Goal: Download file/media

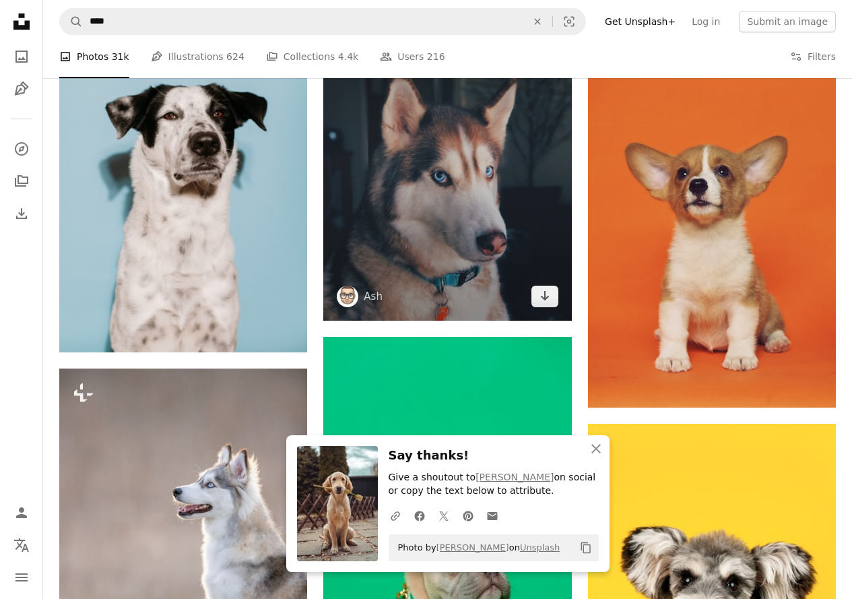
scroll to position [943, 0]
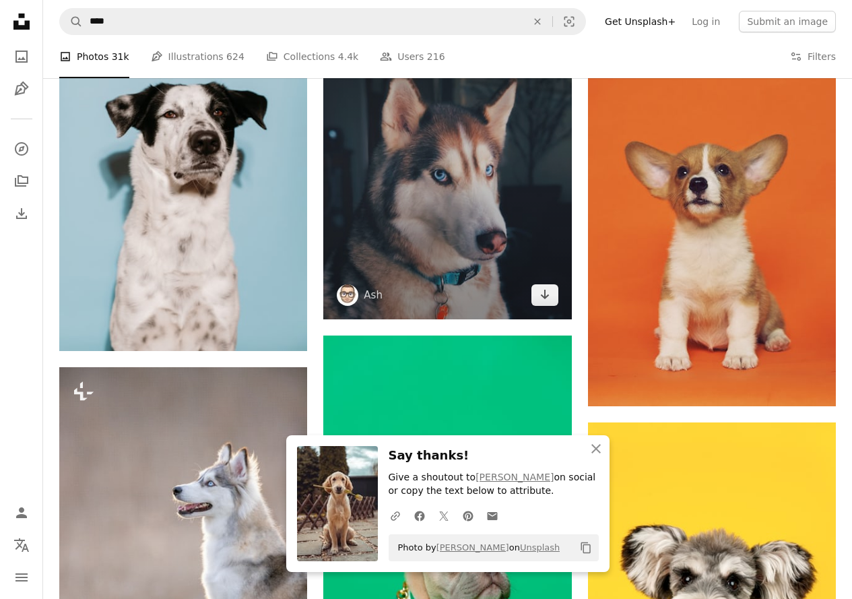
click at [472, 111] on img at bounding box center [447, 154] width 248 height 331
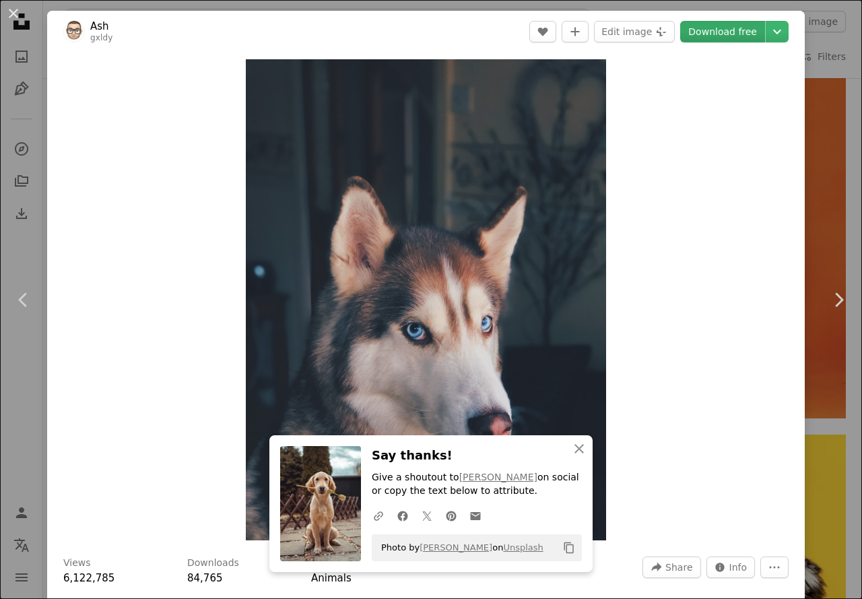
click at [722, 28] on link "Download free" at bounding box center [723, 32] width 85 height 22
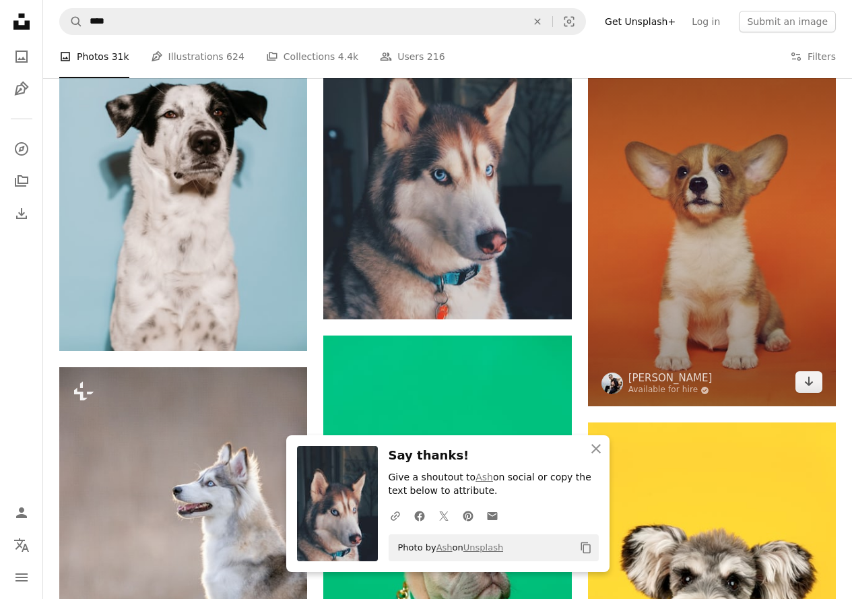
click at [717, 171] on img at bounding box center [712, 223] width 248 height 366
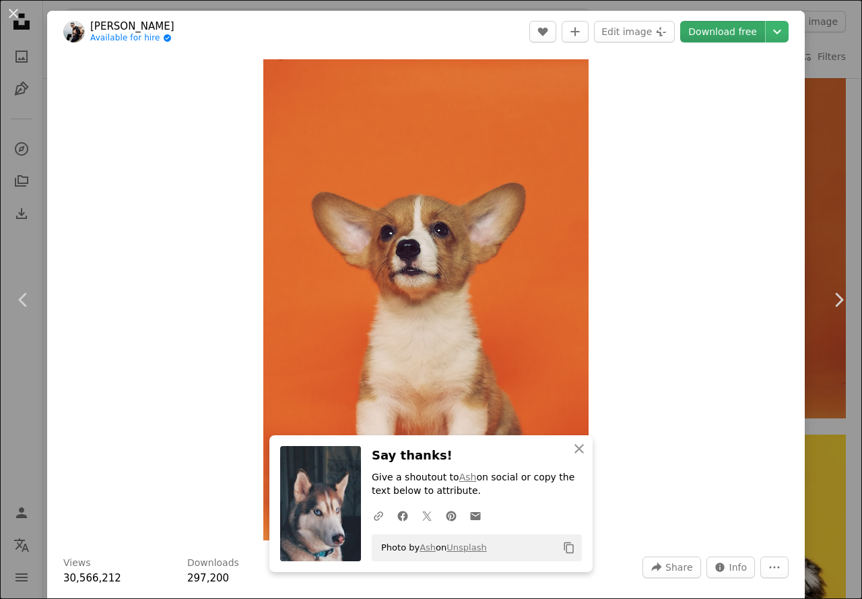
click at [726, 26] on link "Download free" at bounding box center [723, 32] width 85 height 22
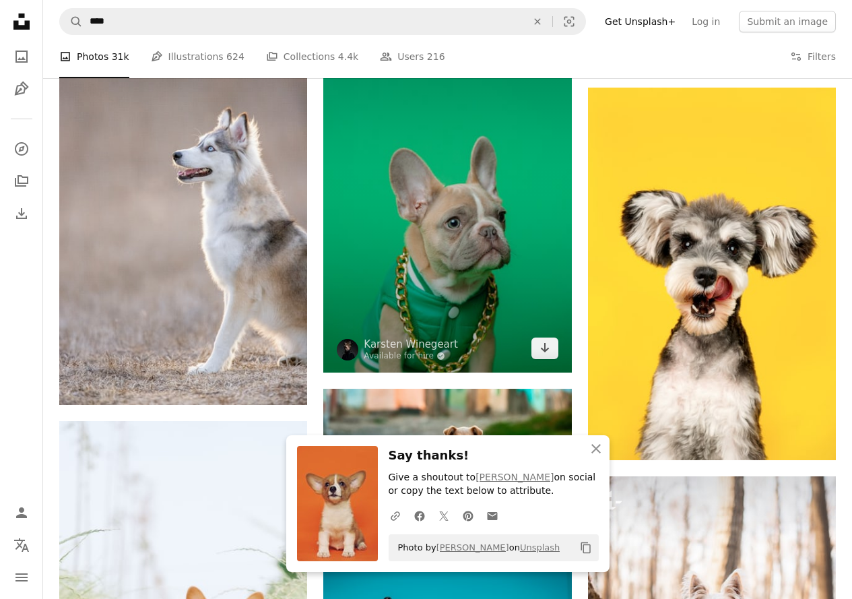
scroll to position [1280, 0]
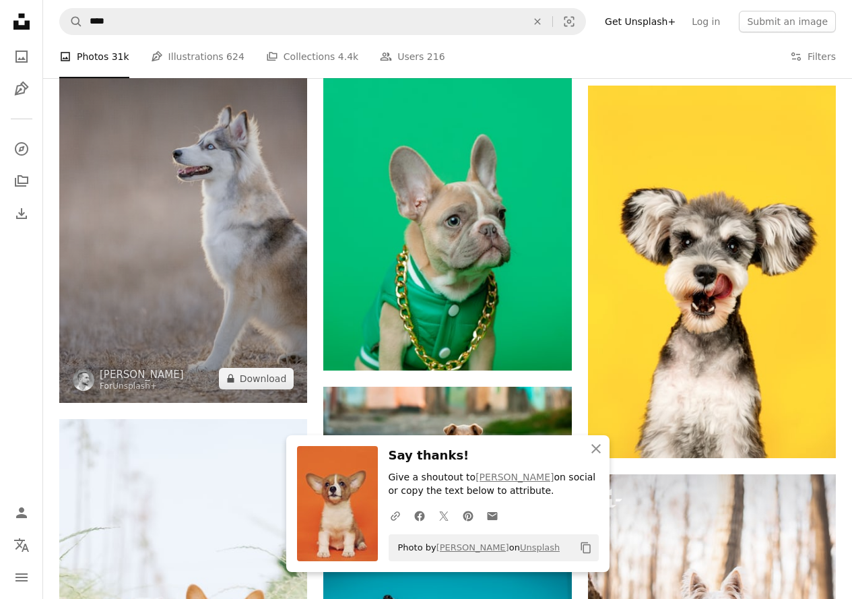
click at [273, 172] on img at bounding box center [183, 216] width 248 height 372
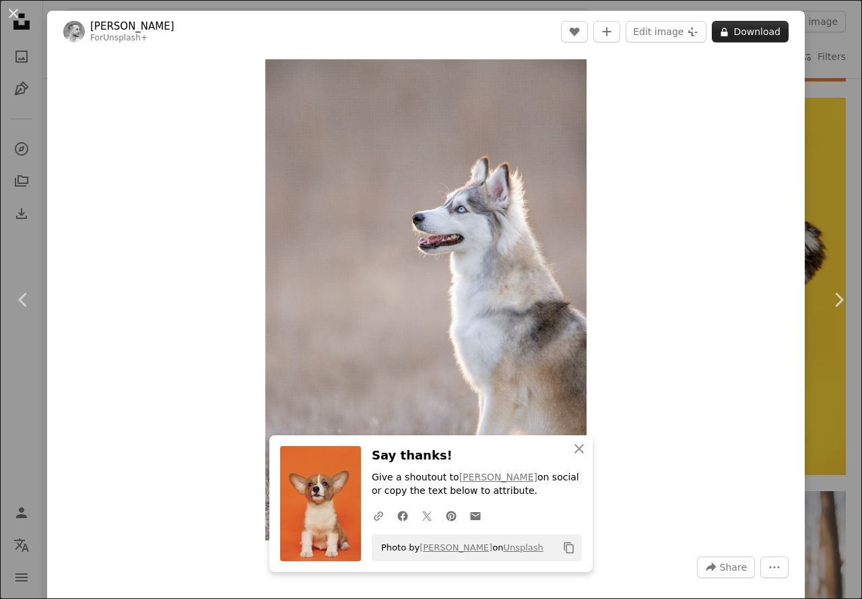
click at [730, 34] on button "A lock Download" at bounding box center [750, 32] width 77 height 22
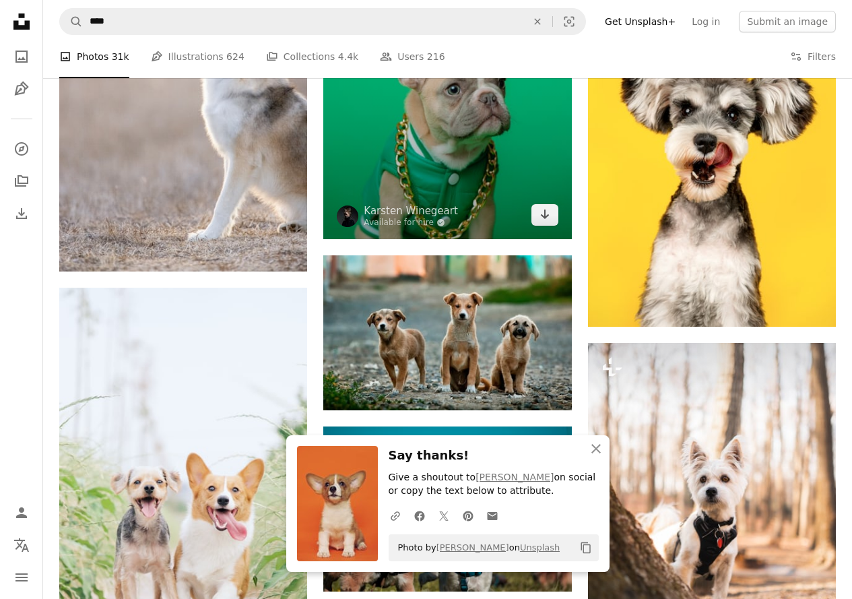
scroll to position [1415, 0]
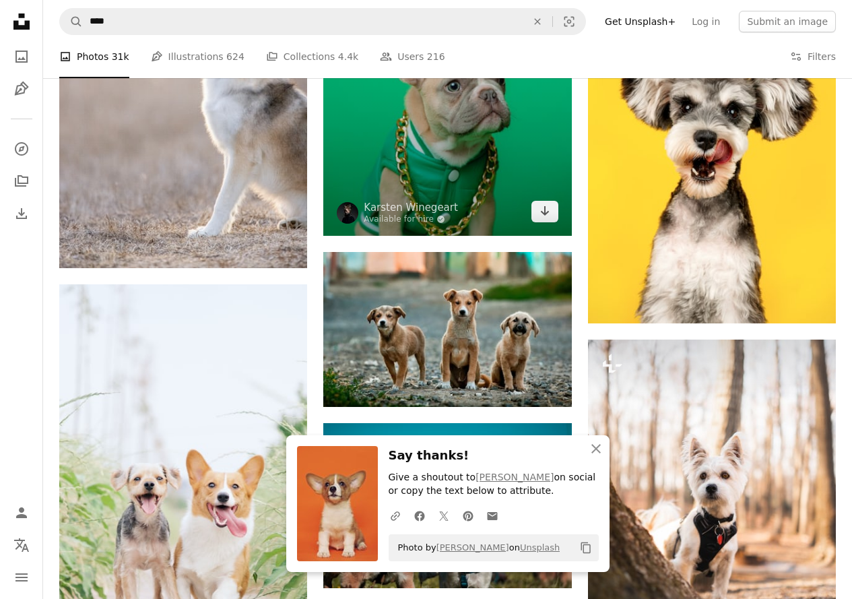
click at [522, 131] on img at bounding box center [447, 50] width 248 height 372
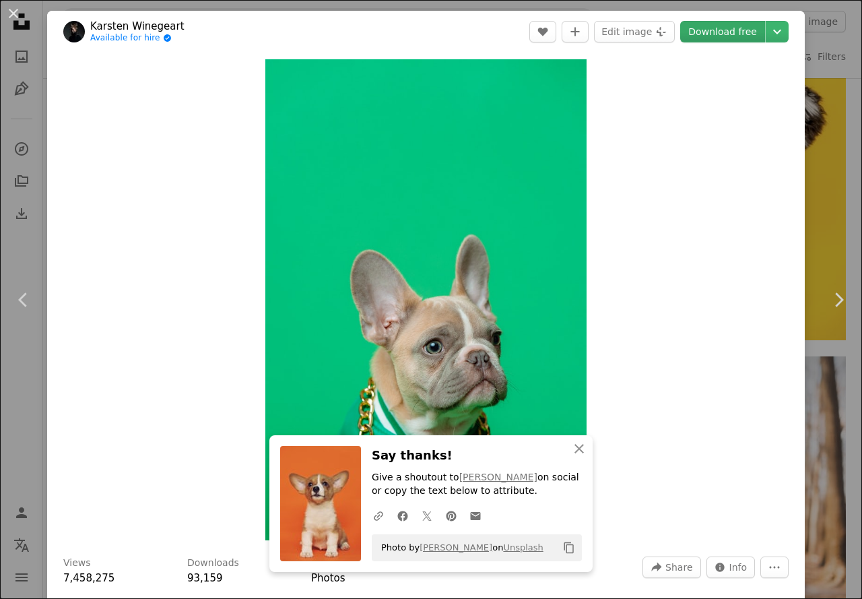
click at [725, 29] on link "Download free" at bounding box center [723, 32] width 85 height 22
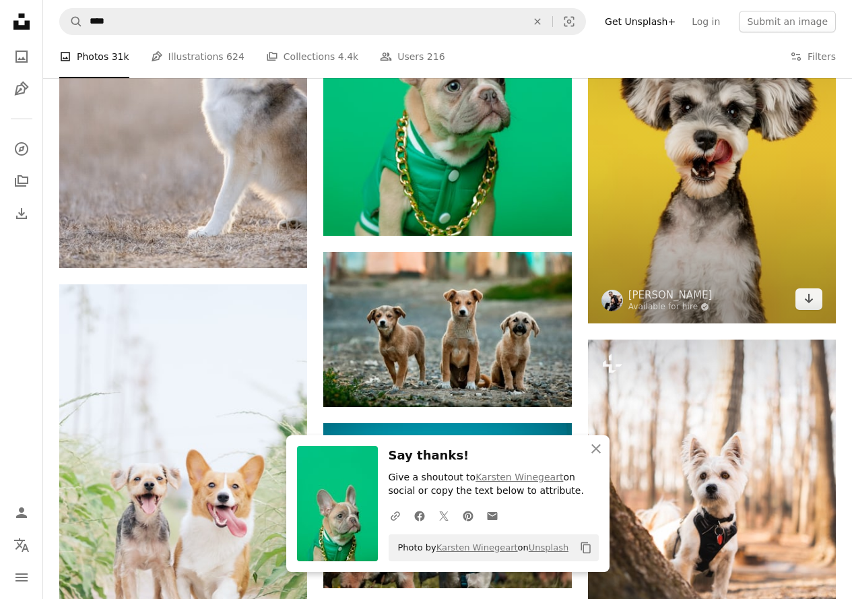
click at [710, 145] on img at bounding box center [712, 137] width 248 height 373
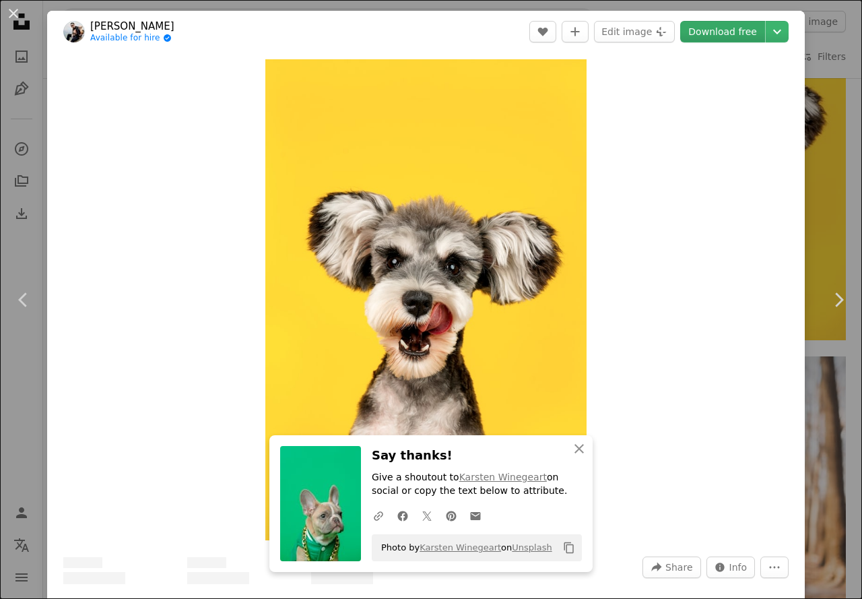
click at [726, 27] on link "Download free" at bounding box center [723, 32] width 85 height 22
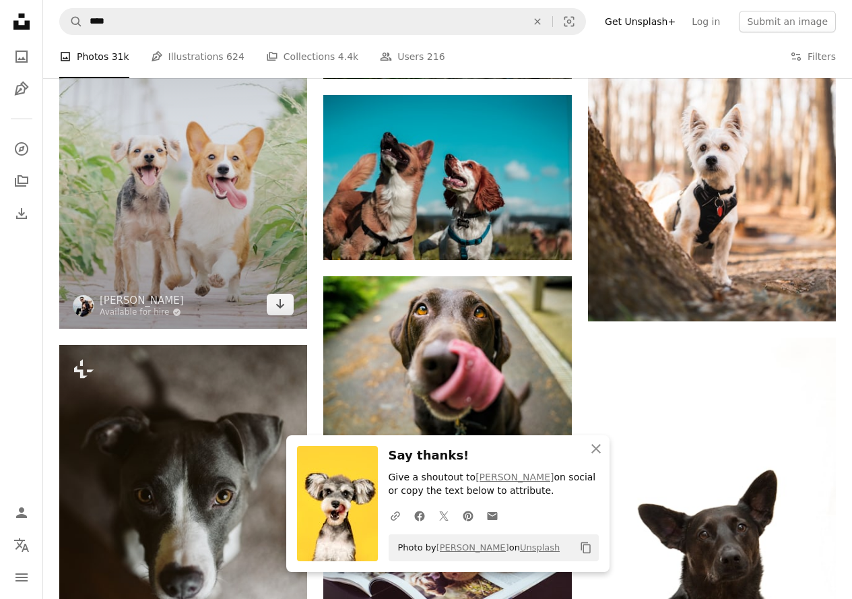
scroll to position [1752, 0]
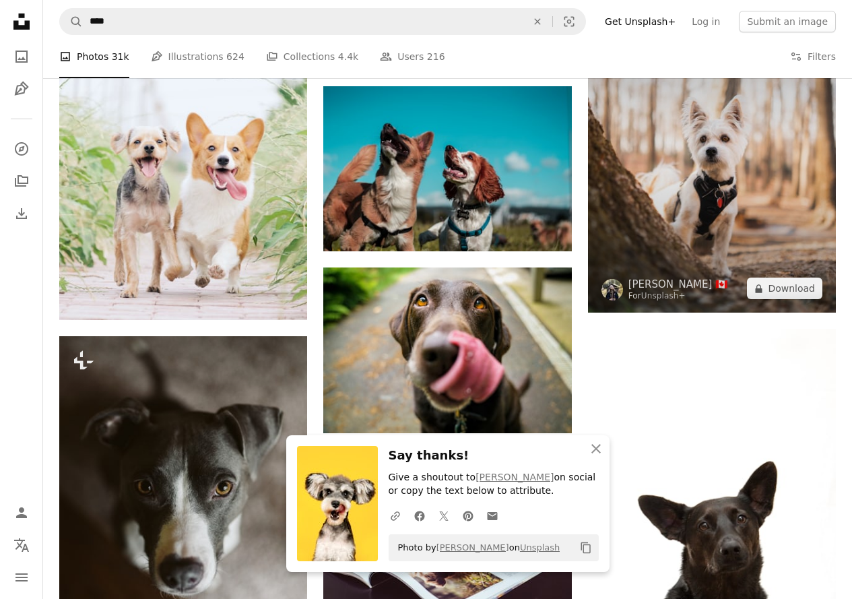
click at [698, 199] on img at bounding box center [712, 158] width 248 height 310
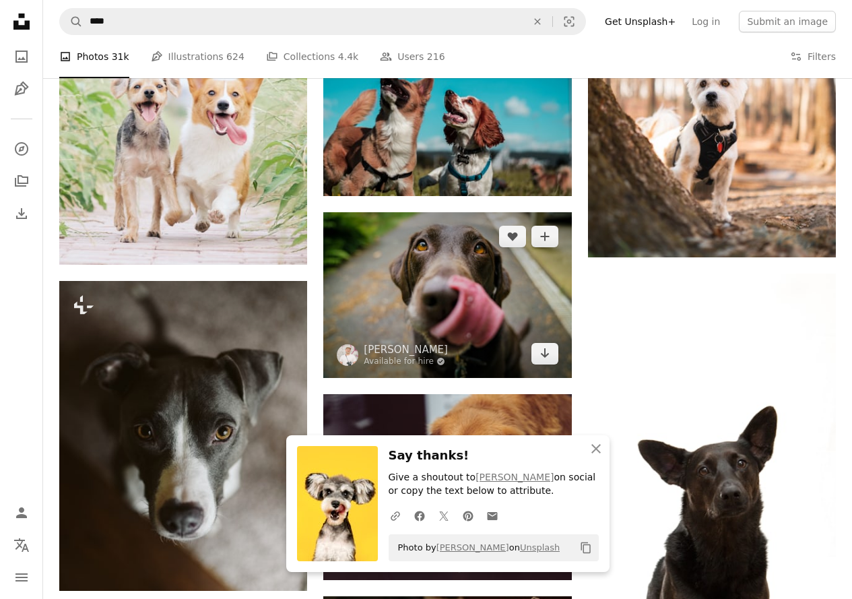
scroll to position [1887, 0]
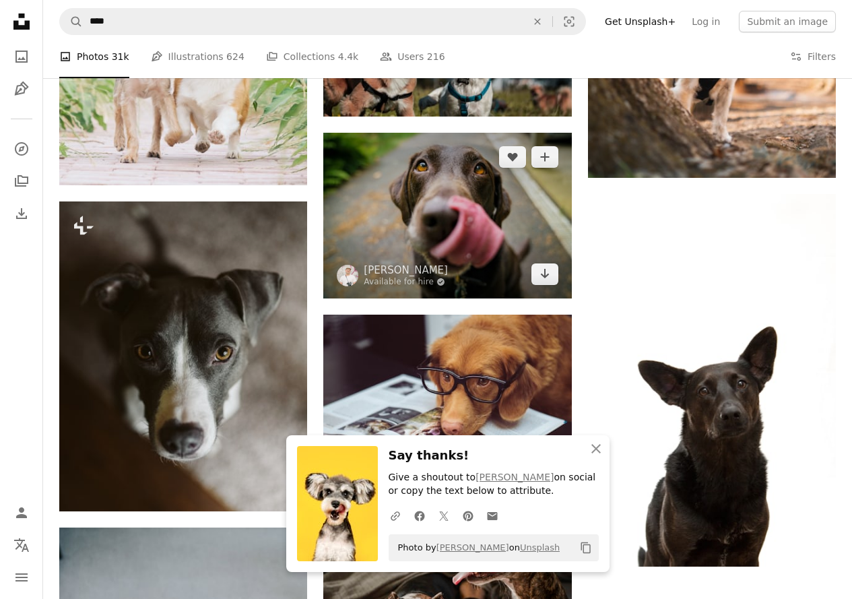
click at [458, 203] on img at bounding box center [447, 216] width 248 height 166
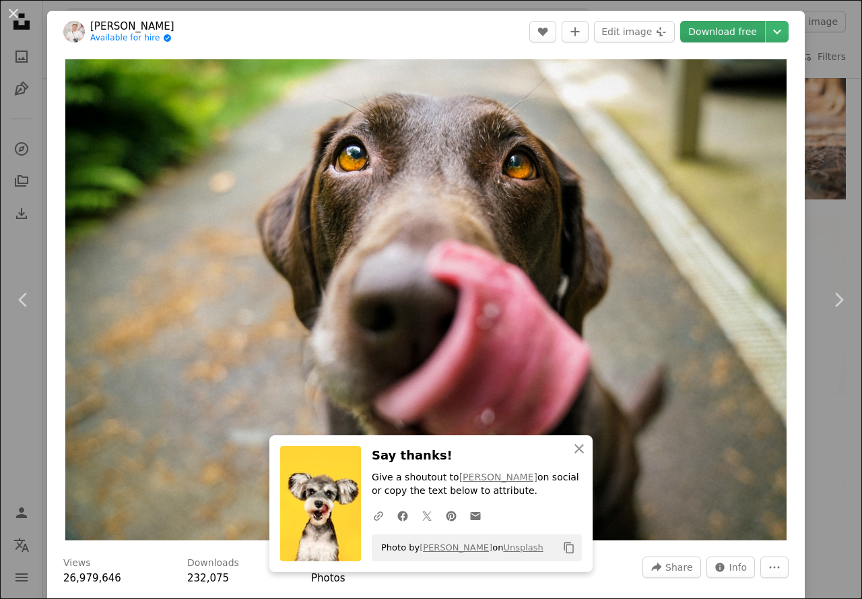
click at [701, 34] on link "Download free" at bounding box center [723, 32] width 85 height 22
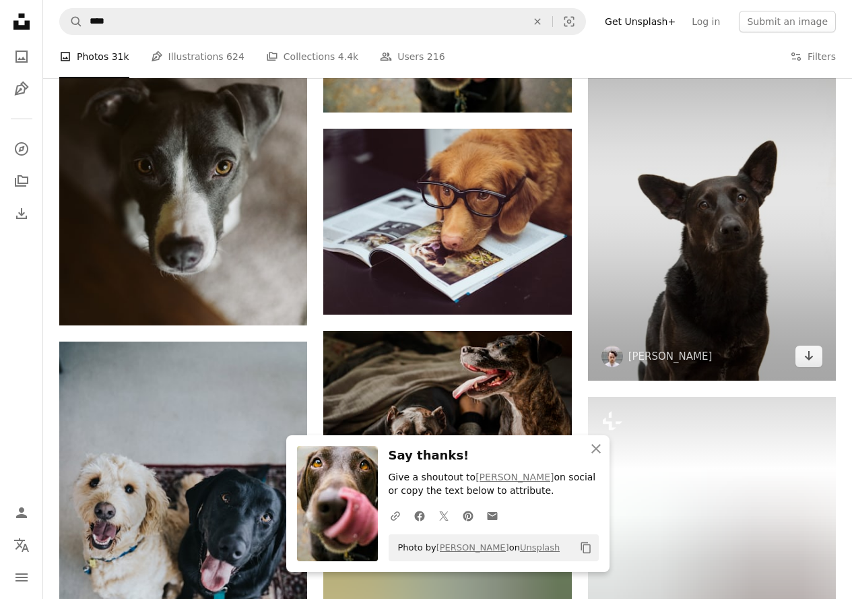
scroll to position [2089, 0]
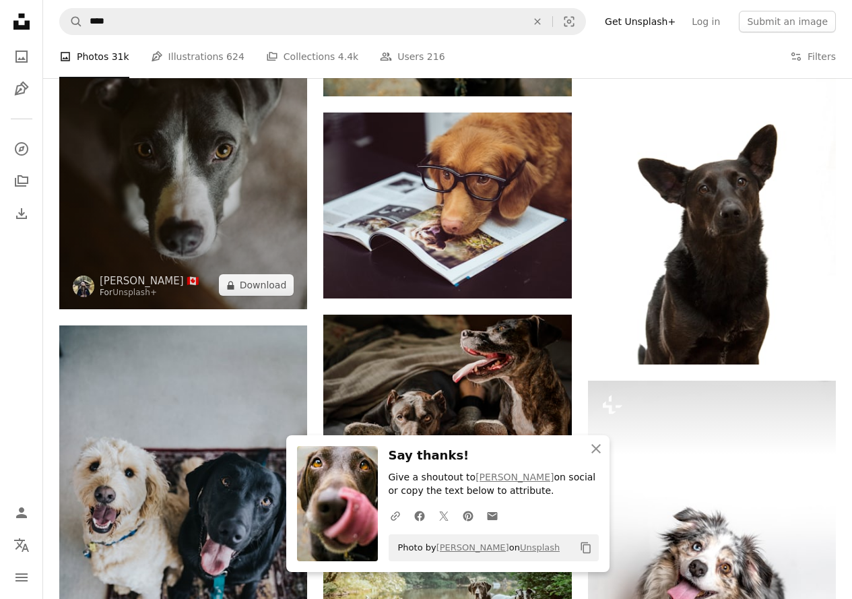
click at [259, 175] on img at bounding box center [183, 154] width 248 height 310
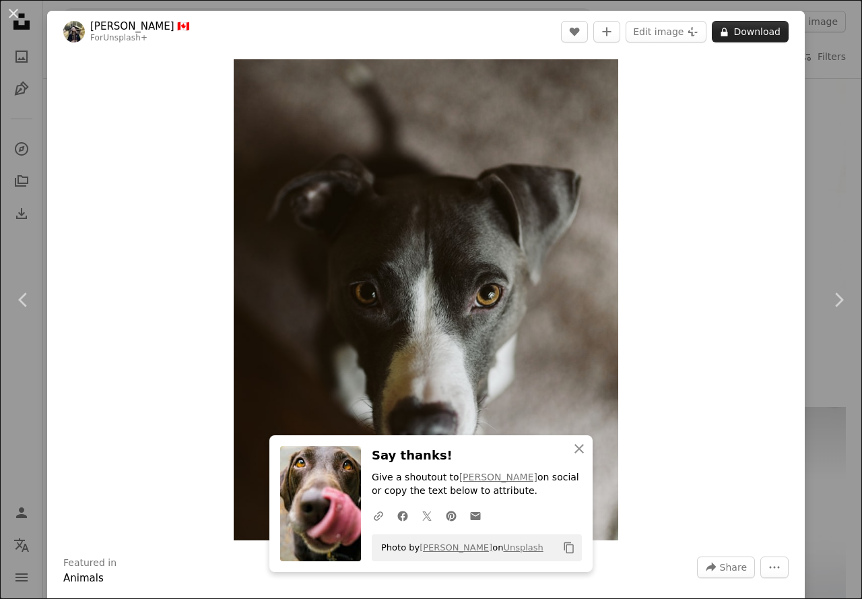
click at [728, 28] on button "A lock Download" at bounding box center [750, 32] width 77 height 22
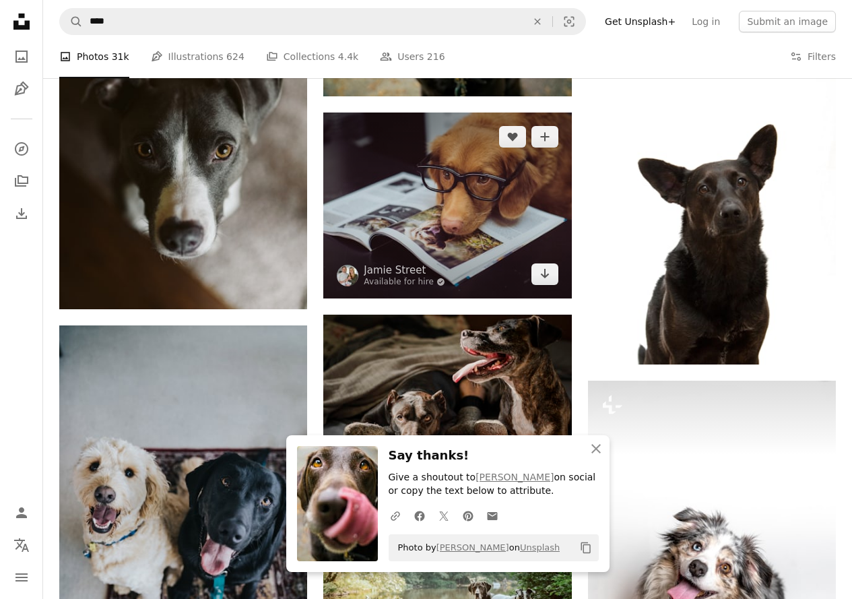
click at [489, 189] on img at bounding box center [447, 206] width 248 height 186
click at [490, 160] on img at bounding box center [447, 206] width 248 height 186
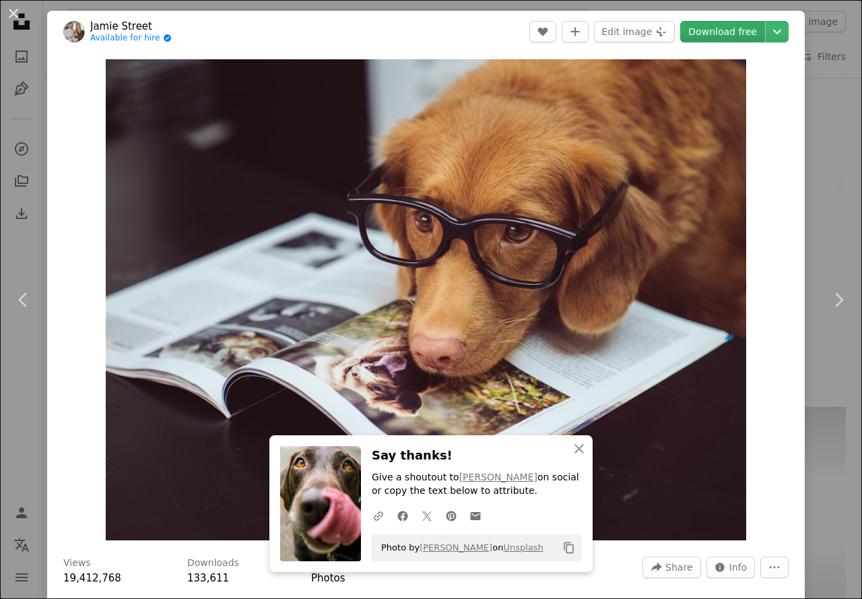
click at [734, 30] on link "Download free" at bounding box center [723, 32] width 85 height 22
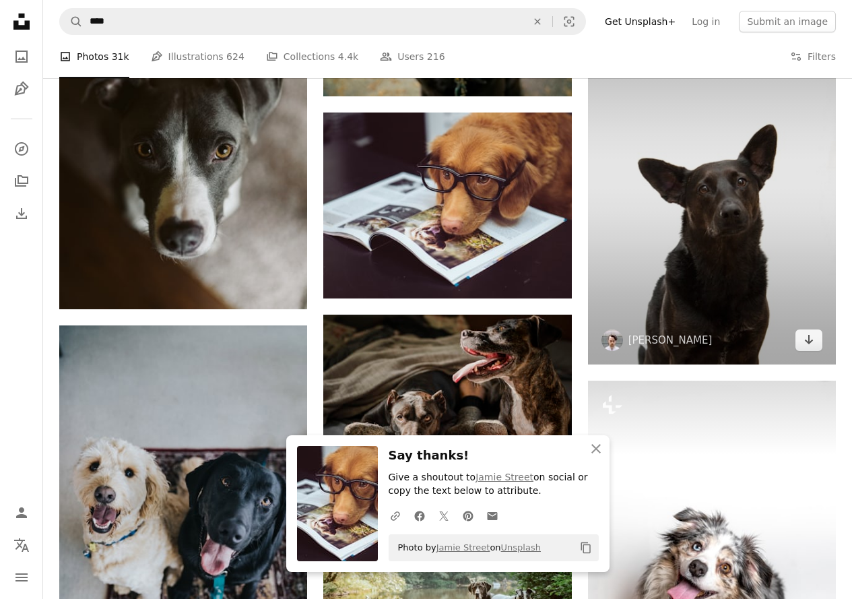
click at [695, 183] on img at bounding box center [712, 178] width 248 height 373
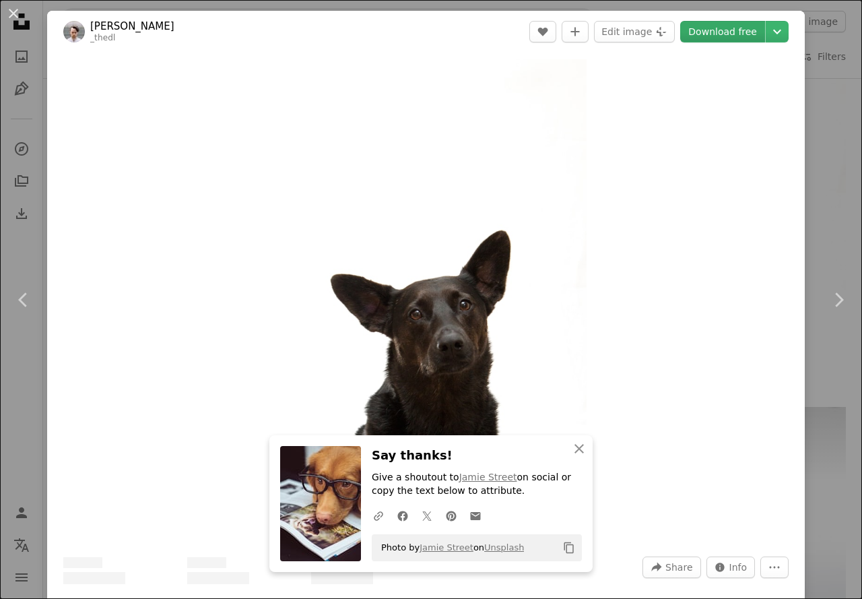
click at [722, 30] on link "Download free" at bounding box center [723, 32] width 85 height 22
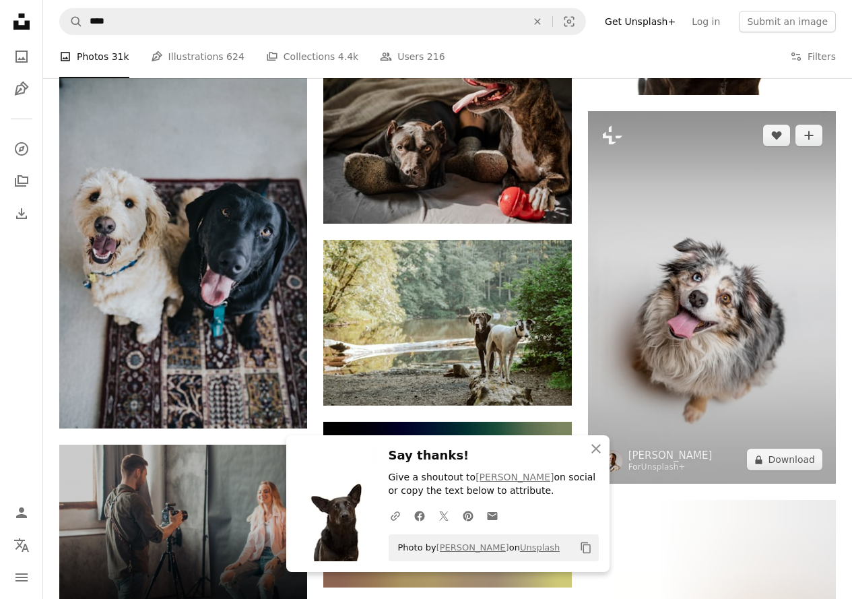
scroll to position [2426, 0]
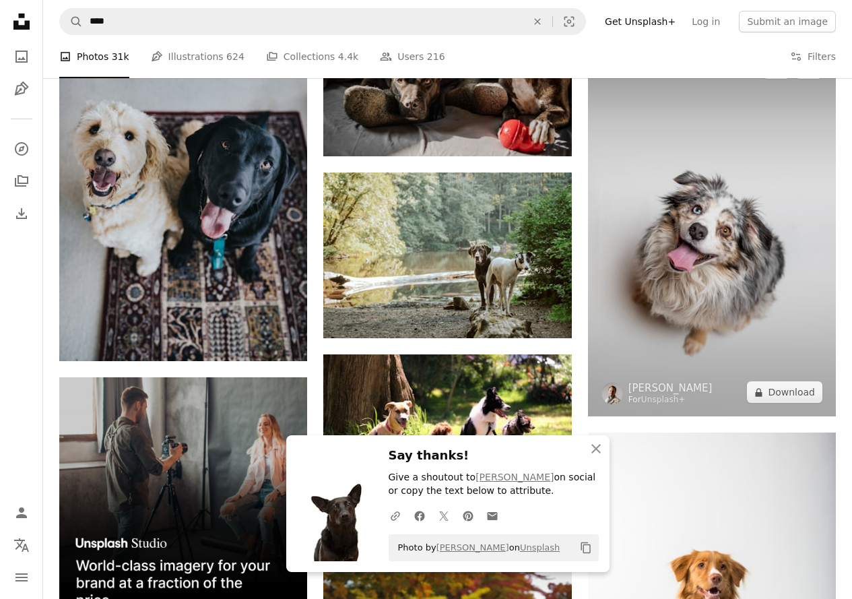
click at [671, 222] on img at bounding box center [712, 230] width 248 height 373
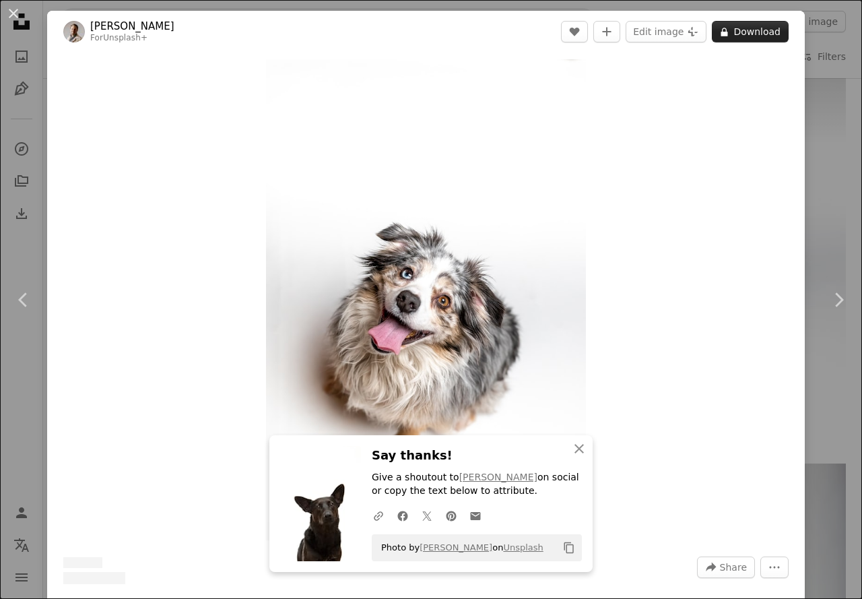
click at [727, 29] on button "A lock Download" at bounding box center [750, 32] width 77 height 22
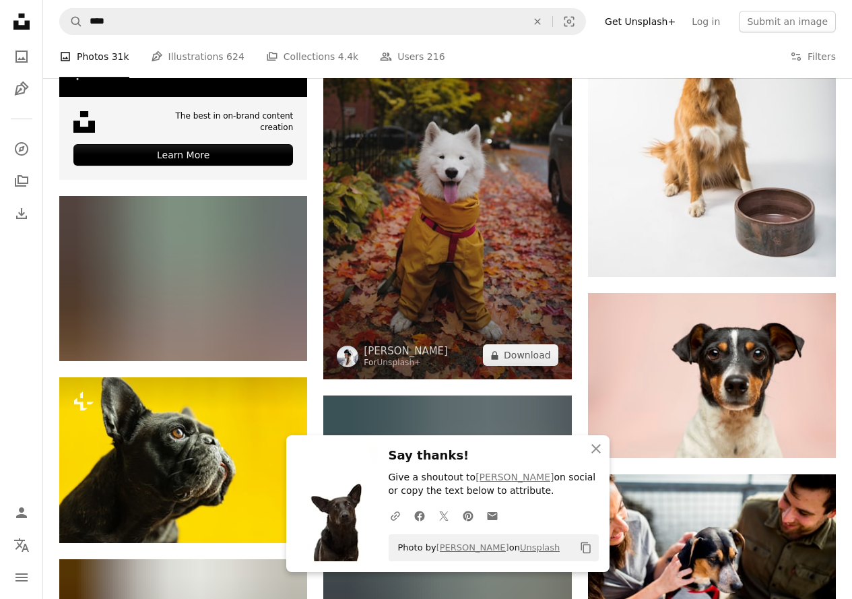
scroll to position [2965, 0]
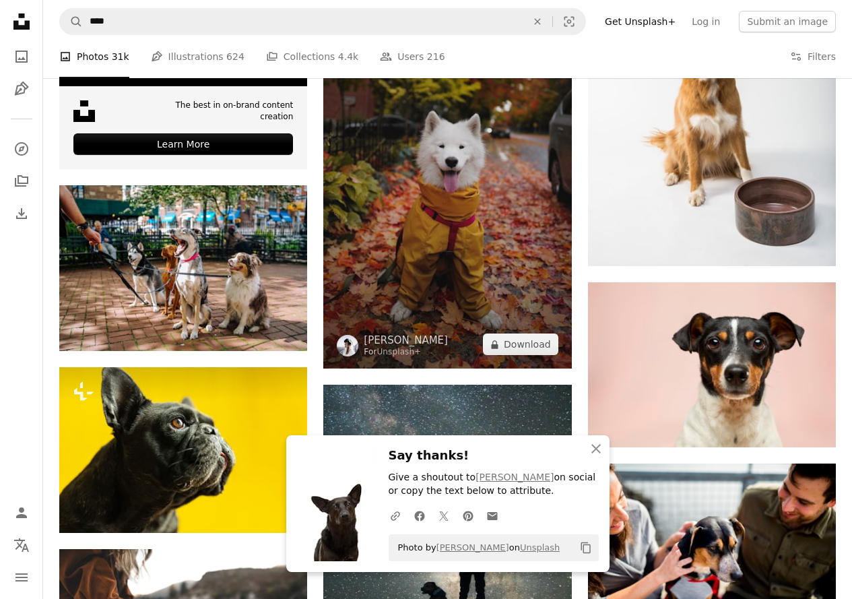
click at [505, 206] on img at bounding box center [447, 183] width 248 height 372
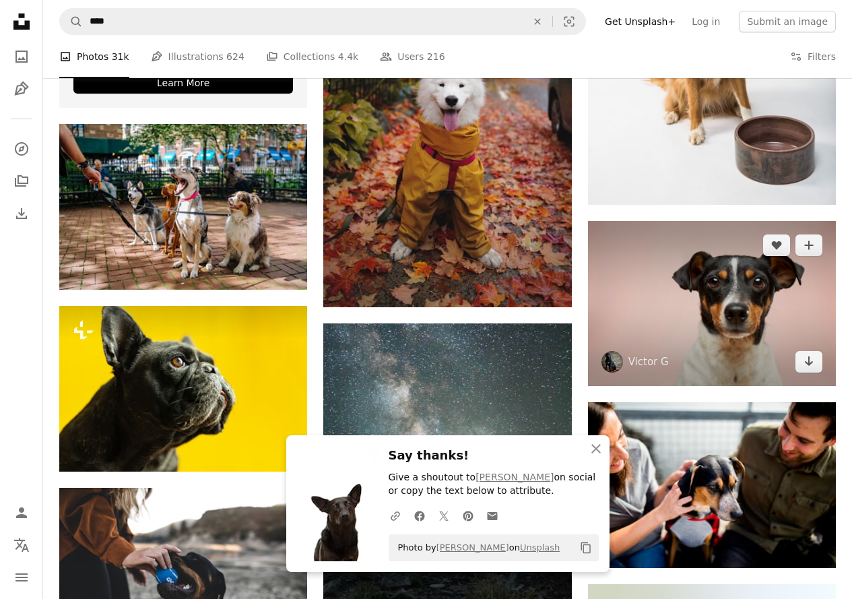
scroll to position [3100, 0]
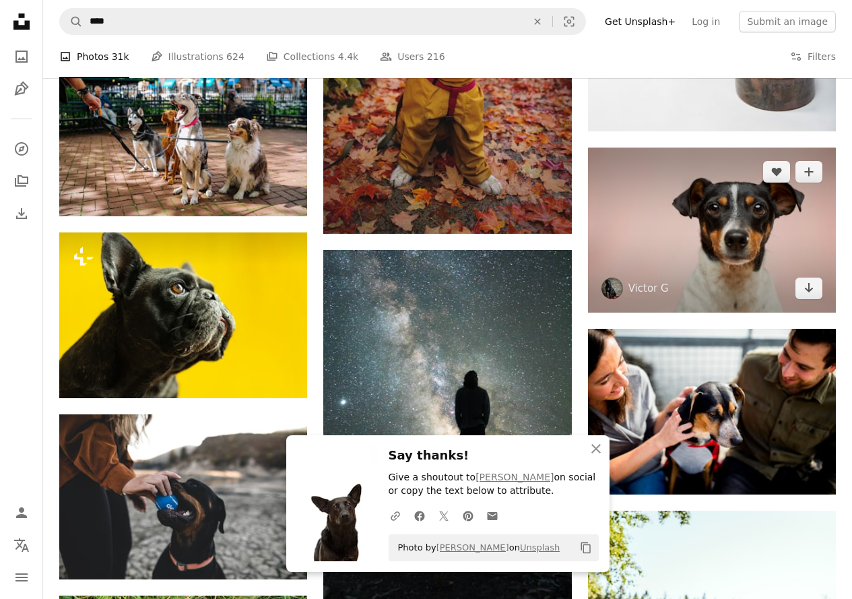
click at [701, 189] on img at bounding box center [712, 231] width 248 height 166
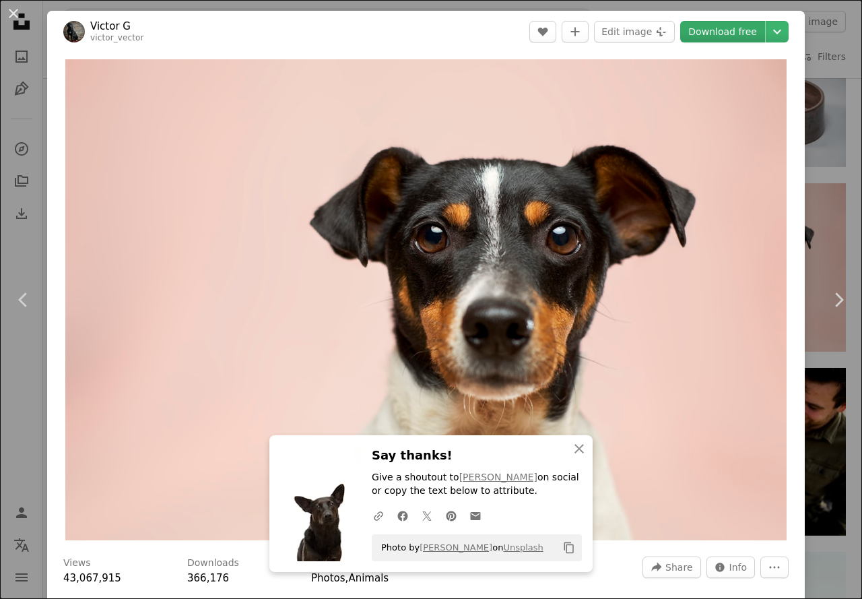
click at [722, 26] on link "Download free" at bounding box center [723, 32] width 85 height 22
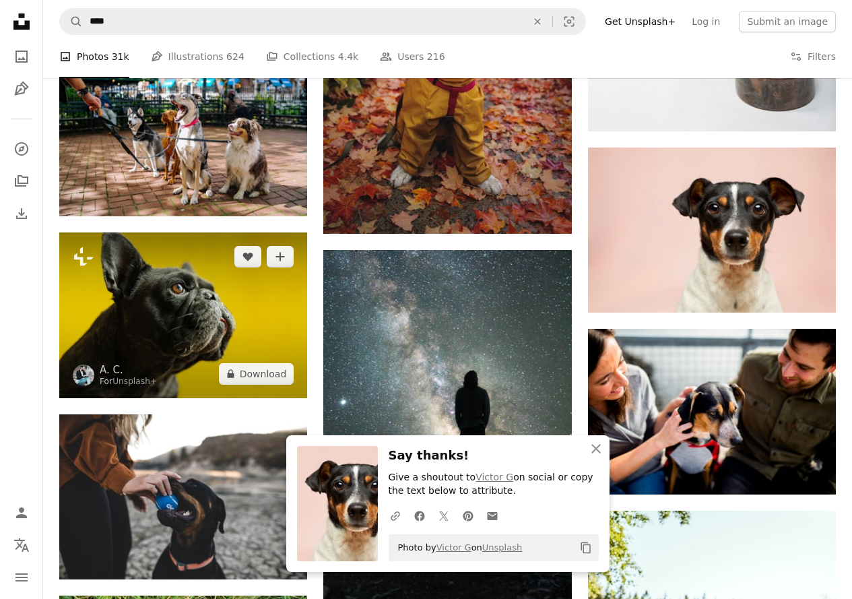
click at [209, 294] on img at bounding box center [183, 315] width 248 height 166
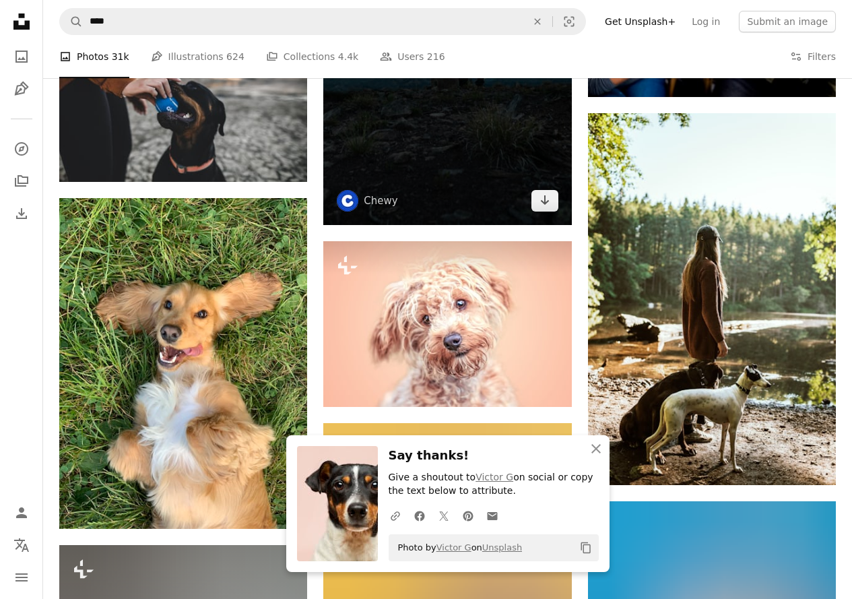
scroll to position [3639, 0]
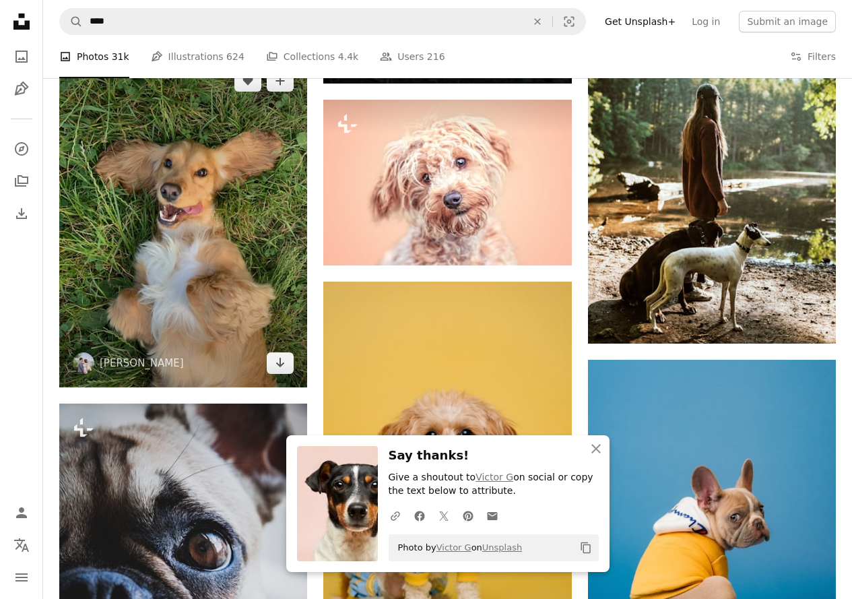
click at [168, 255] on img at bounding box center [183, 222] width 248 height 331
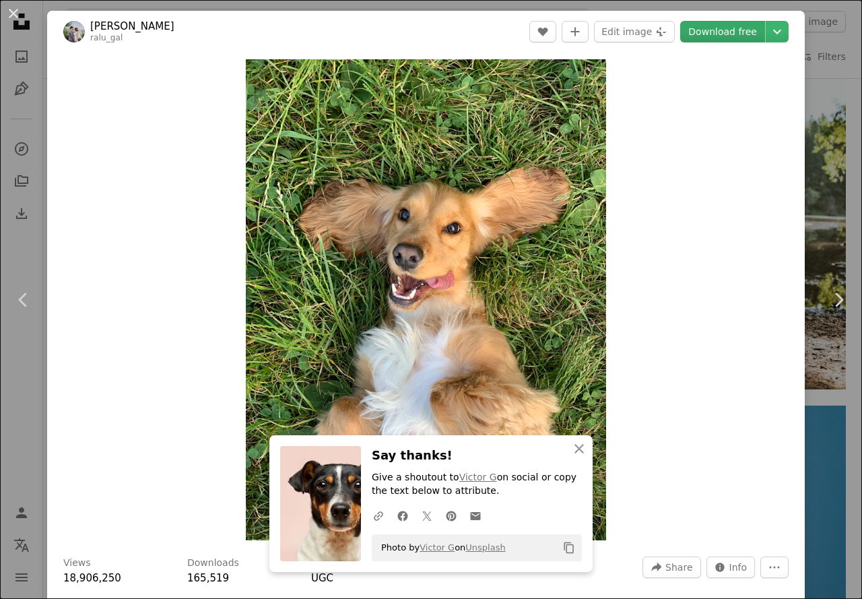
click at [688, 30] on link "Download free" at bounding box center [723, 32] width 85 height 22
